Goal: Transaction & Acquisition: Download file/media

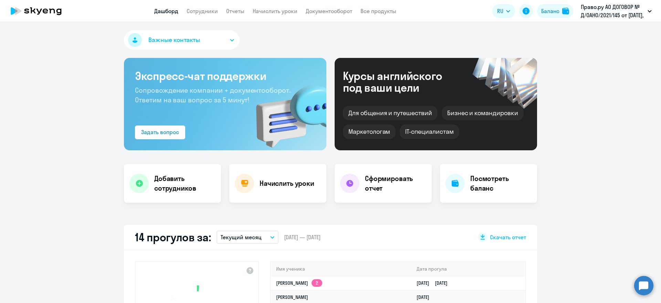
select select "30"
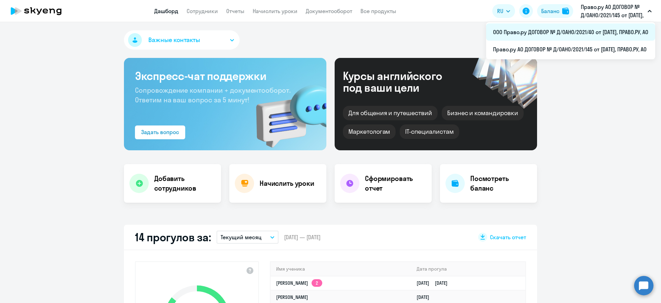
click at [597, 32] on li "ООО Право.ру ДОГОВОР № Д/OAHO/2021/40 от [DATE], ПРАВО.РУ, АО" at bounding box center [570, 31] width 169 height 17
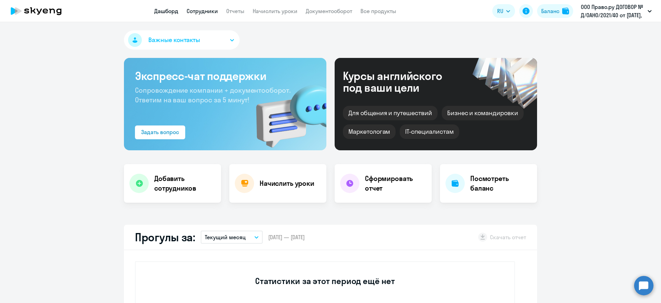
select select "30"
click at [241, 11] on link "Отчеты" at bounding box center [235, 11] width 18 height 7
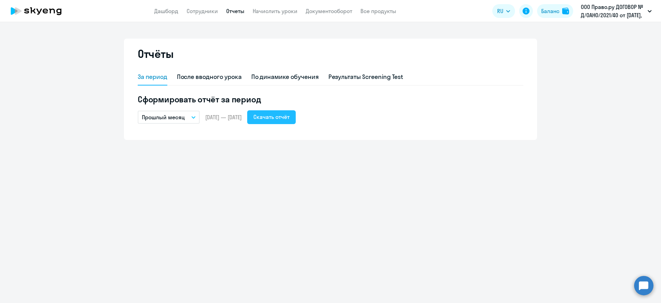
click at [285, 115] on div "Скачать отчёт" at bounding box center [271, 117] width 36 height 8
